Goal: Find specific page/section: Find specific page/section

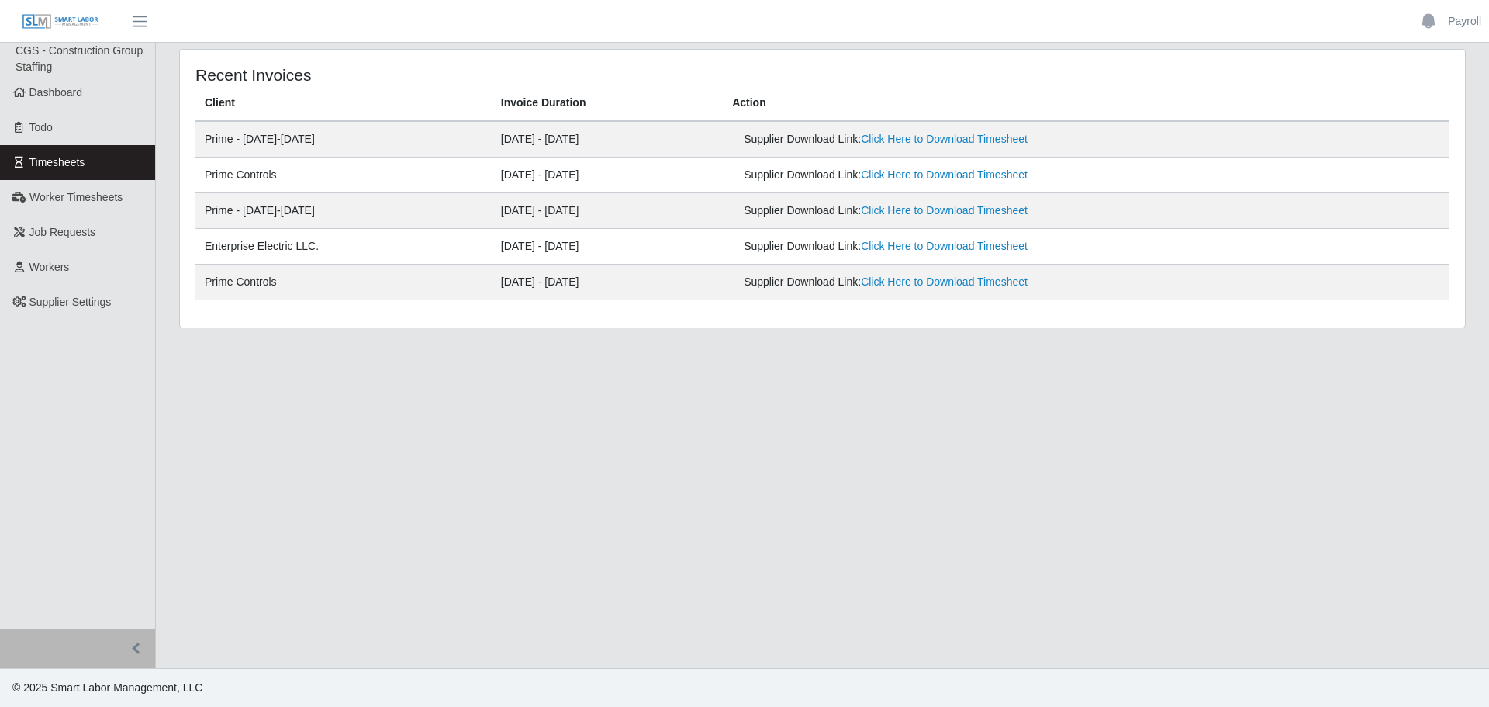
click at [49, 163] on span "Timesheets" at bounding box center [57, 162] width 56 height 12
